Goal: Browse casually

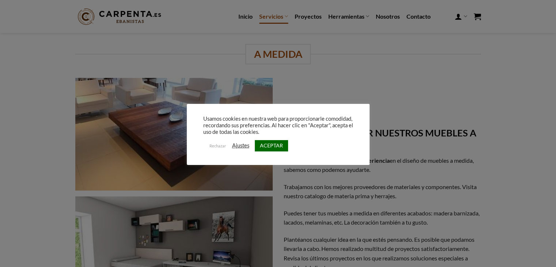
click at [273, 146] on link "ACEPTAR" at bounding box center [271, 145] width 33 height 11
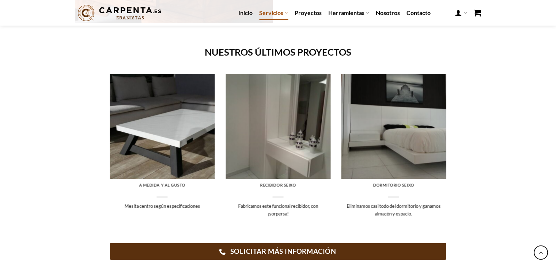
scroll to position [421, 0]
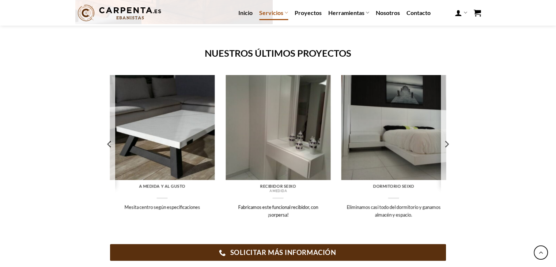
click at [290, 153] on img at bounding box center [277, 127] width 105 height 105
click at [447, 145] on icon "Next" at bounding box center [447, 144] width 4 height 7
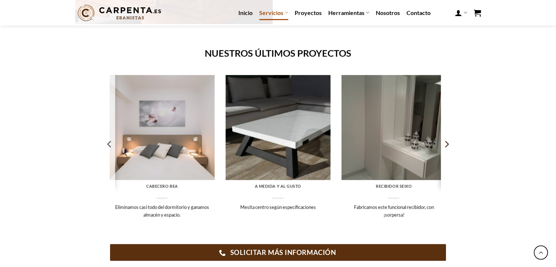
click at [447, 145] on icon "Next" at bounding box center [446, 143] width 11 height 11
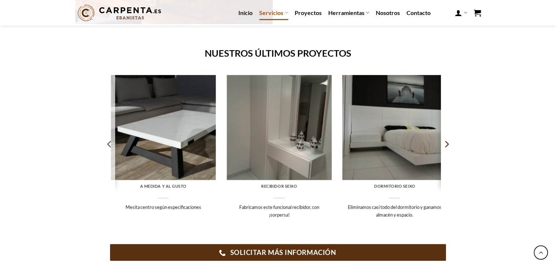
click at [447, 145] on icon "Next" at bounding box center [446, 143] width 11 height 11
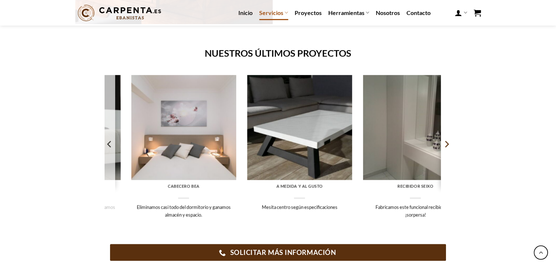
click at [447, 145] on icon "Next" at bounding box center [446, 143] width 11 height 11
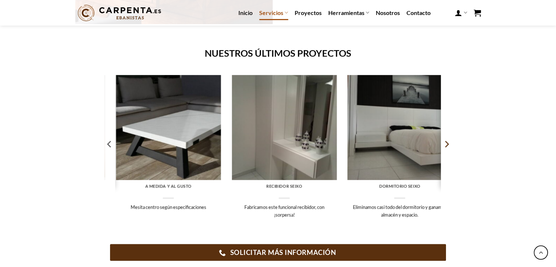
click at [447, 145] on icon "Next" at bounding box center [446, 143] width 11 height 11
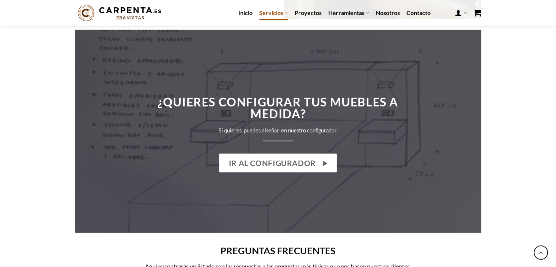
scroll to position [1109, 0]
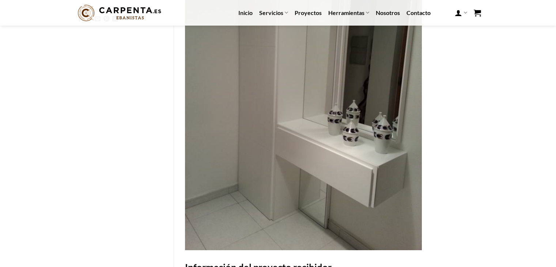
scroll to position [113, 0]
